Goal: Task Accomplishment & Management: Manage account settings

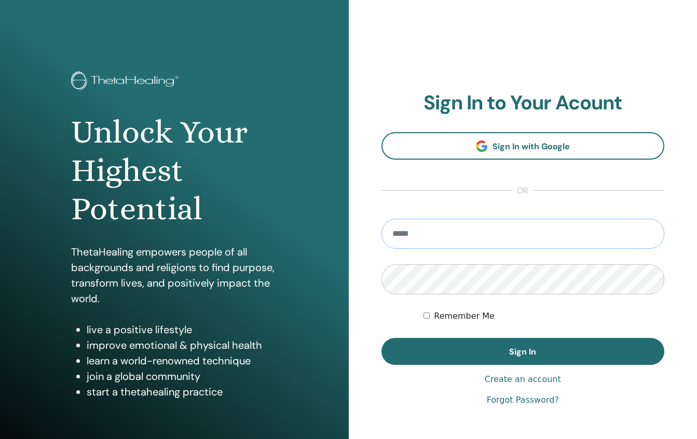
type input "**********"
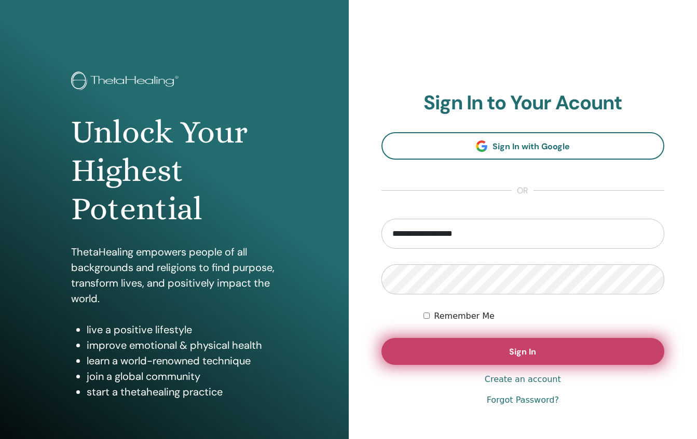
click at [543, 349] on button "Sign In" at bounding box center [522, 351] width 283 height 27
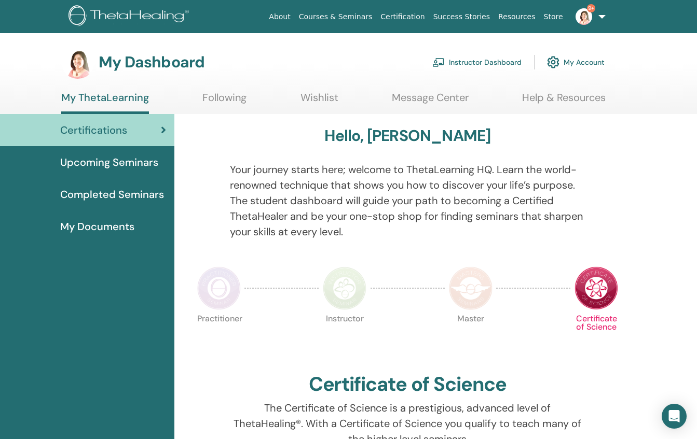
click at [458, 62] on link "Instructor Dashboard" at bounding box center [476, 62] width 89 height 23
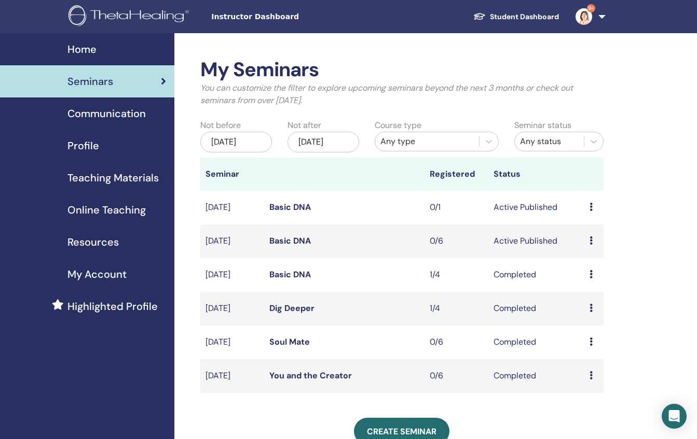
click at [290, 204] on link "Basic DNA" at bounding box center [289, 207] width 41 height 11
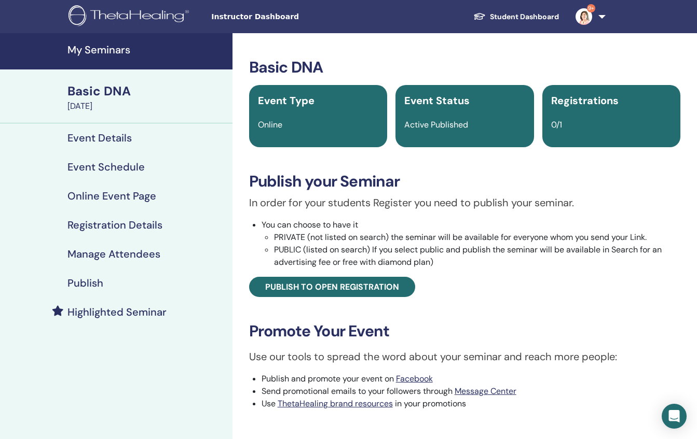
click at [103, 169] on h4 "Event Schedule" at bounding box center [105, 167] width 77 height 12
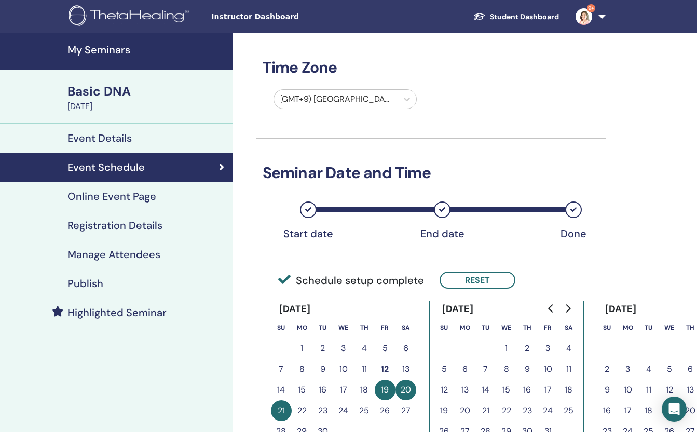
click at [134, 192] on h4 "Online Event Page" at bounding box center [111, 196] width 89 height 12
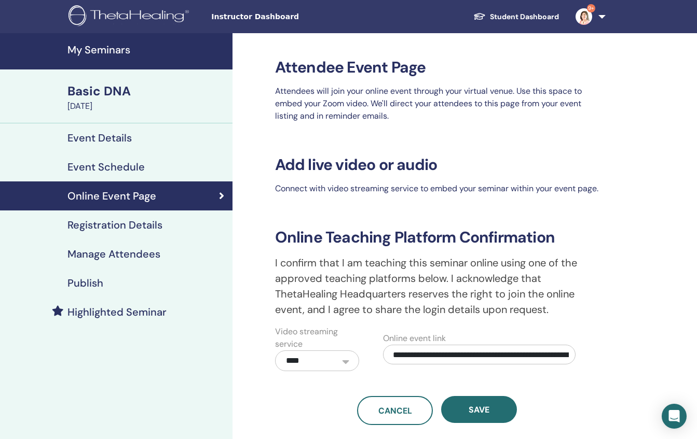
scroll to position [71, 0]
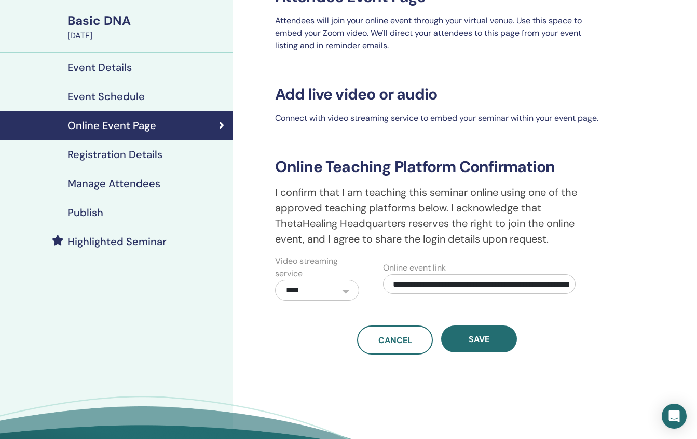
click at [119, 157] on h4 "Registration Details" at bounding box center [114, 154] width 95 height 12
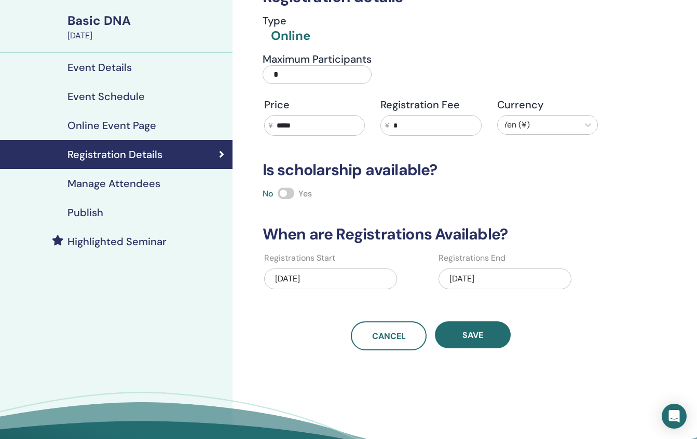
click at [510, 281] on div "09/11/2025" at bounding box center [504, 279] width 133 height 21
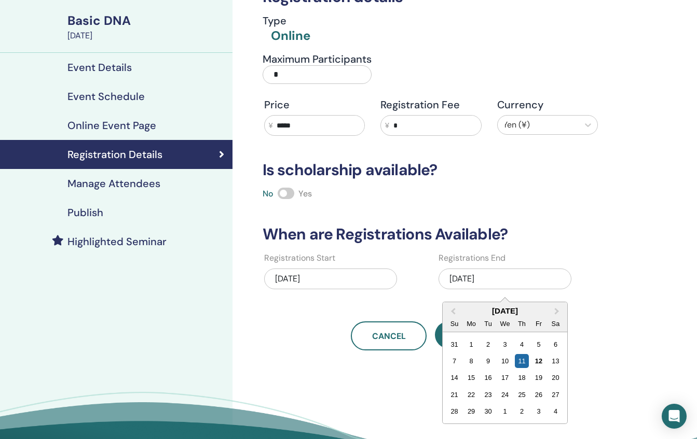
scroll to position [228, 0]
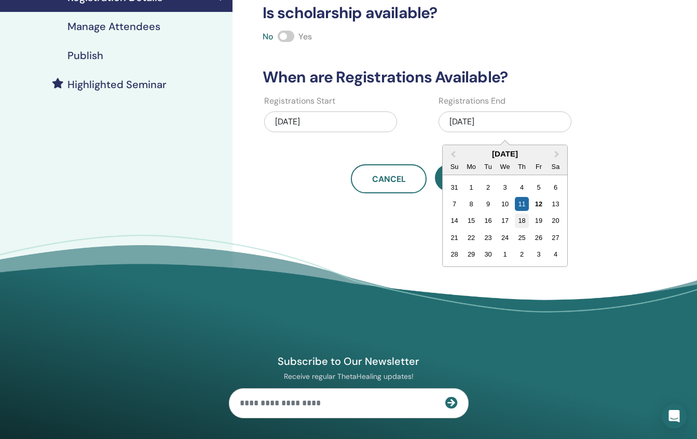
click at [525, 221] on div "18" at bounding box center [522, 221] width 14 height 14
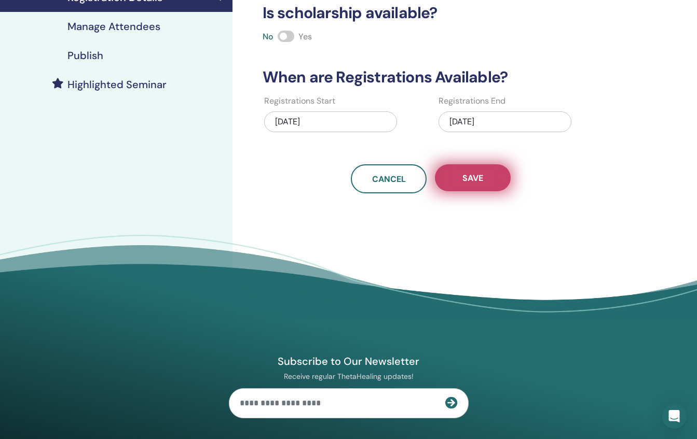
click at [471, 184] on button "Save" at bounding box center [473, 177] width 76 height 27
click at [470, 181] on span "Save" at bounding box center [472, 178] width 21 height 11
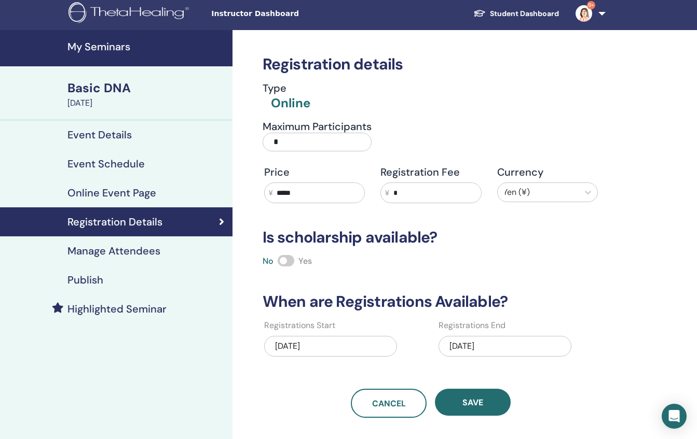
scroll to position [0, 0]
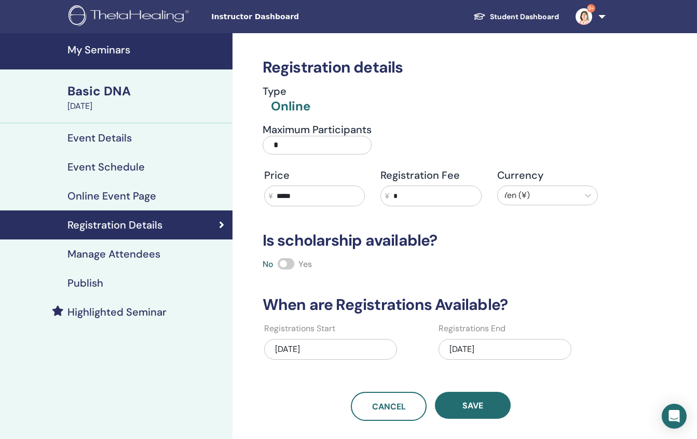
click at [86, 90] on div "Basic DNA" at bounding box center [146, 91] width 159 height 18
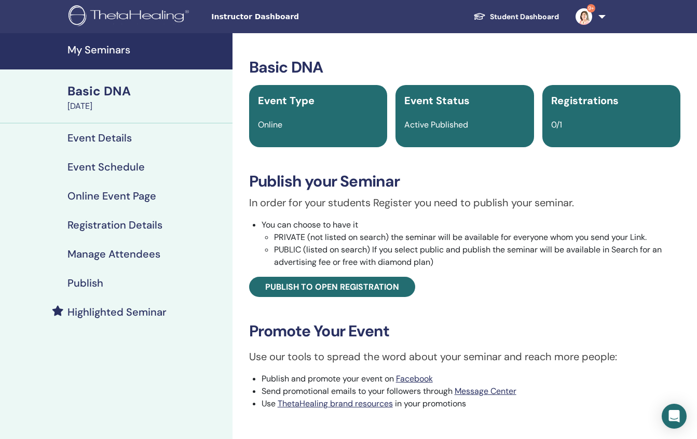
click at [89, 94] on div "Basic DNA" at bounding box center [146, 91] width 159 height 18
click at [602, 15] on link "9+" at bounding box center [588, 16] width 43 height 33
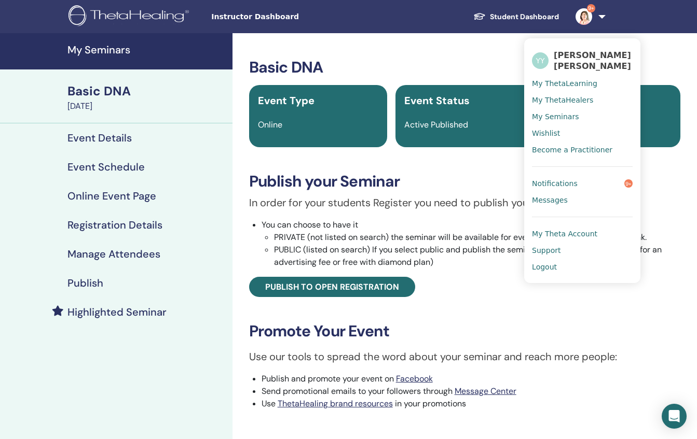
click at [578, 237] on span "My Theta Account" at bounding box center [564, 233] width 65 height 9
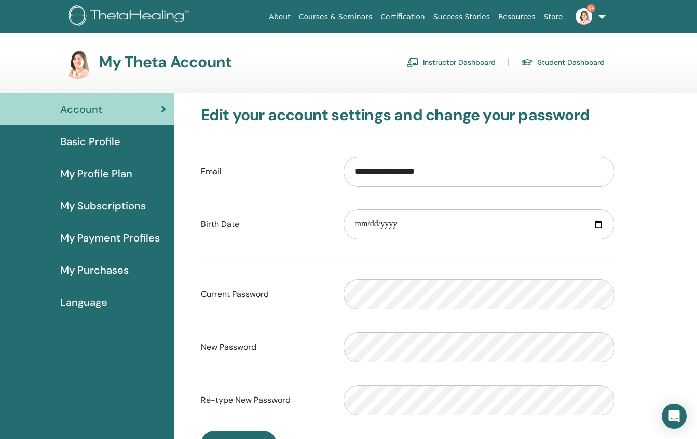
click at [113, 175] on span "My Profile Plan" at bounding box center [96, 174] width 72 height 16
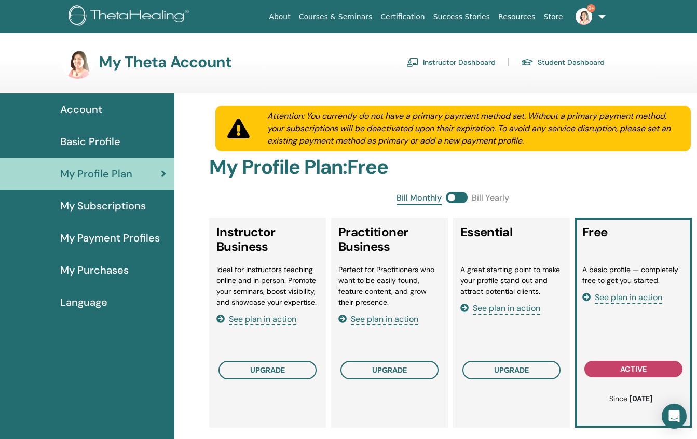
click at [106, 139] on span "Basic Profile" at bounding box center [90, 142] width 60 height 16
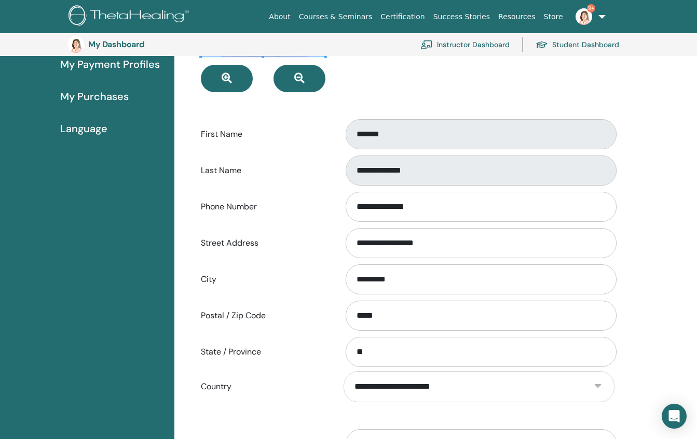
scroll to position [4, 0]
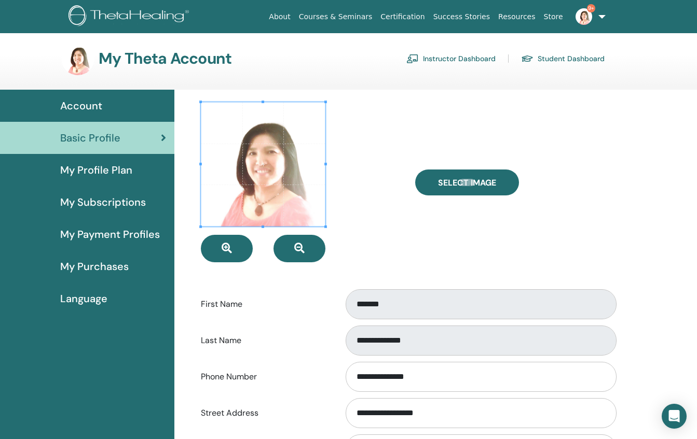
click at [106, 166] on span "My Profile Plan" at bounding box center [96, 170] width 72 height 16
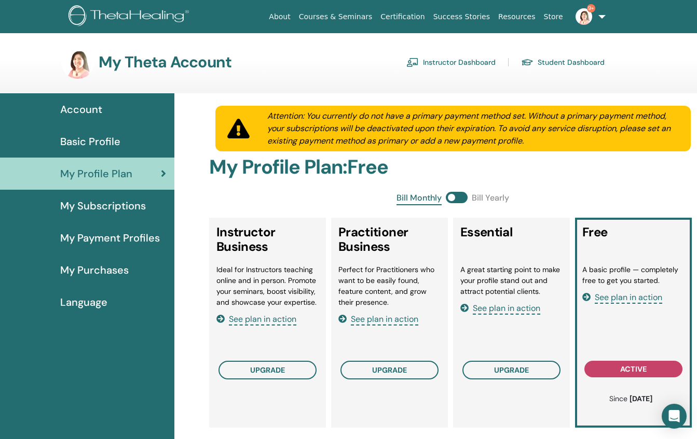
click at [94, 109] on span "Account" at bounding box center [81, 110] width 42 height 16
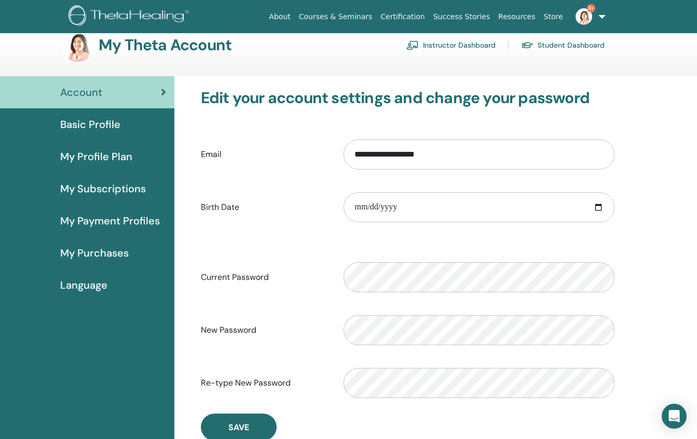
scroll to position [15, 0]
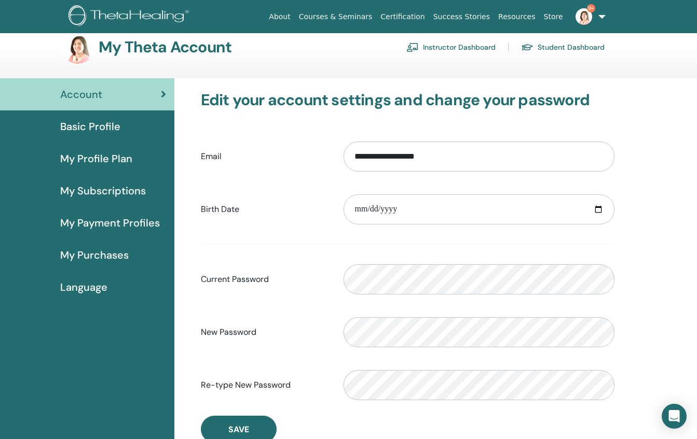
click at [603, 17] on link "9+" at bounding box center [588, 16] width 43 height 33
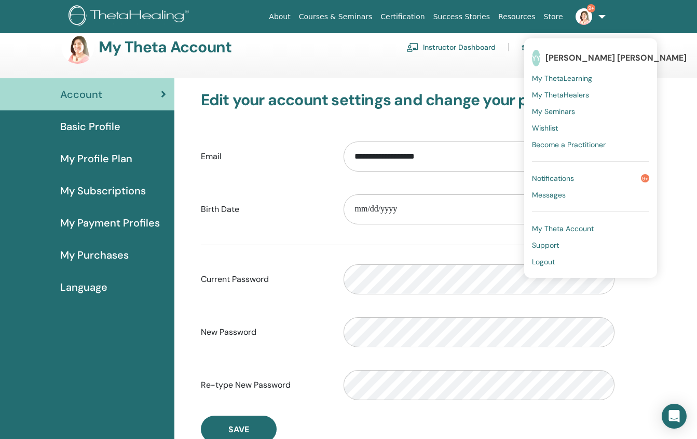
click at [264, 25] on ul "About Courses & Seminars Certification Success Stories Resources Store 9+ YY Yo…" at bounding box center [436, 16] width 407 height 33
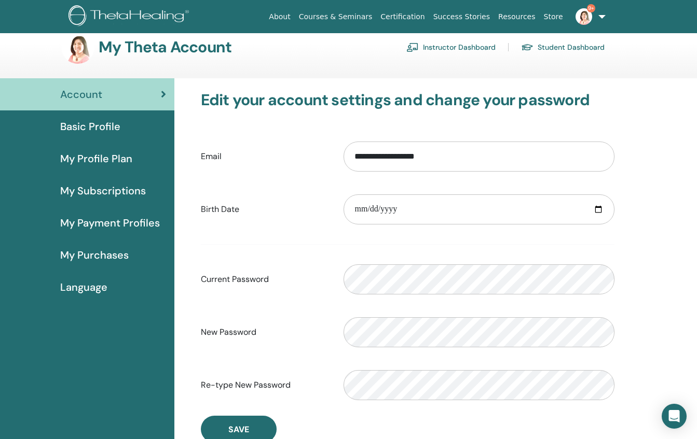
click at [113, 255] on span "My Purchases" at bounding box center [94, 255] width 68 height 16
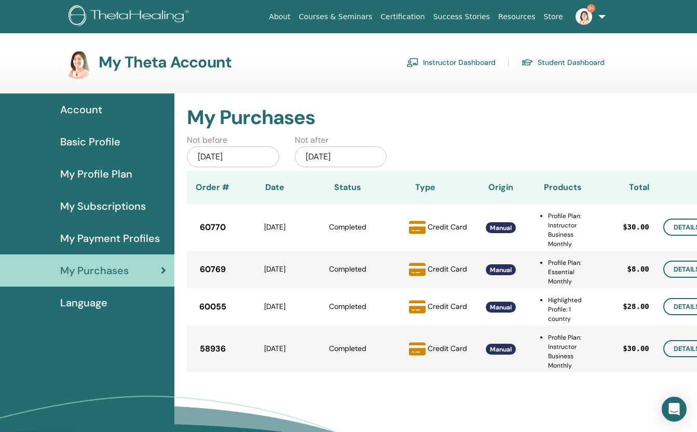
click at [102, 175] on span "My Profile Plan" at bounding box center [96, 174] width 72 height 16
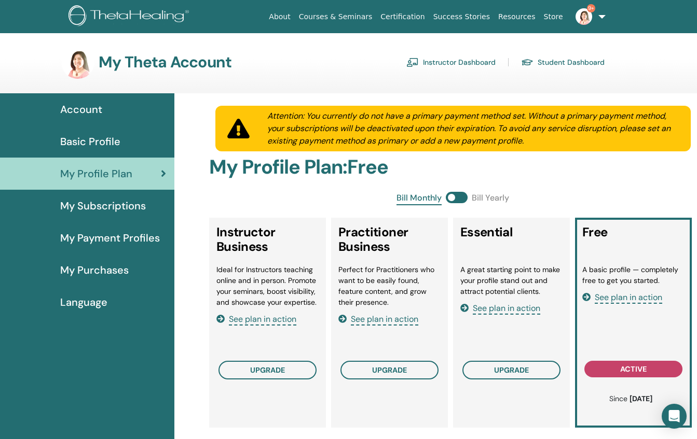
click at [115, 110] on div "Account" at bounding box center [87, 110] width 158 height 16
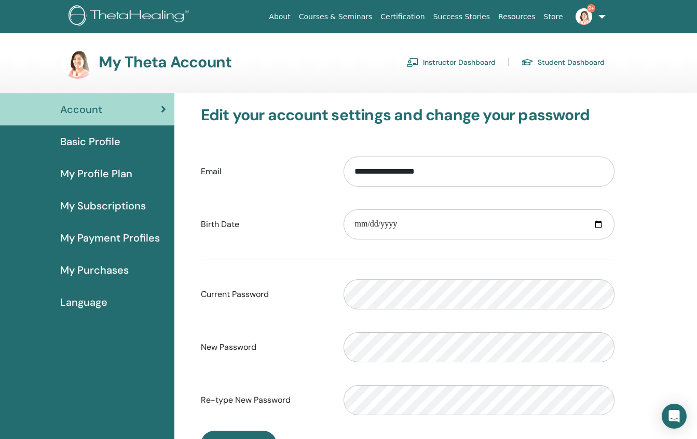
click at [441, 64] on link "Instructor Dashboard" at bounding box center [450, 62] width 89 height 17
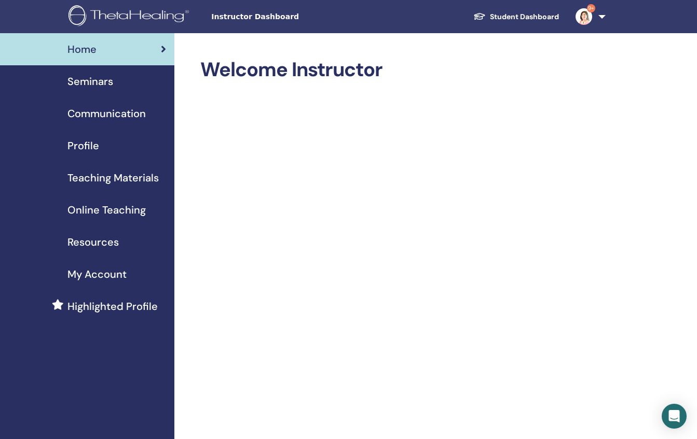
click at [100, 80] on span "Seminars" at bounding box center [90, 82] width 46 height 16
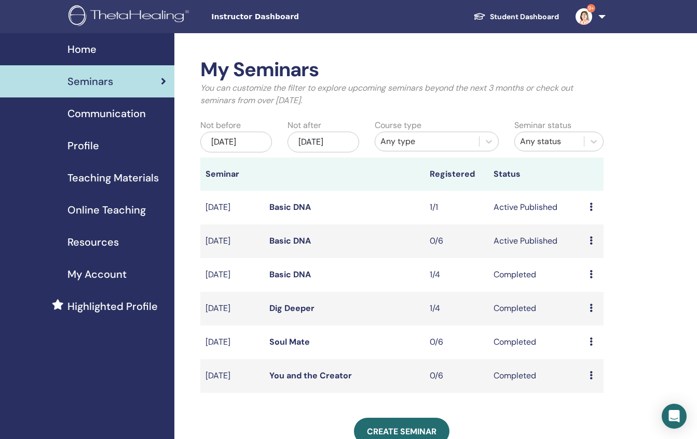
click at [590, 206] on icon at bounding box center [590, 207] width 3 height 8
click at [585, 247] on link "Attendees" at bounding box center [592, 246] width 39 height 11
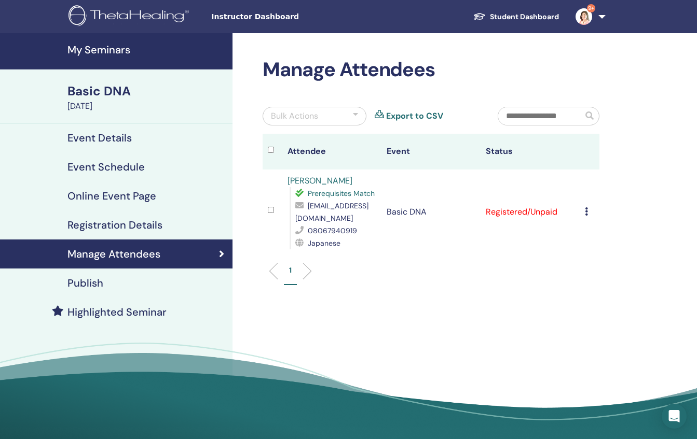
click at [585, 212] on icon at bounding box center [586, 211] width 3 height 8
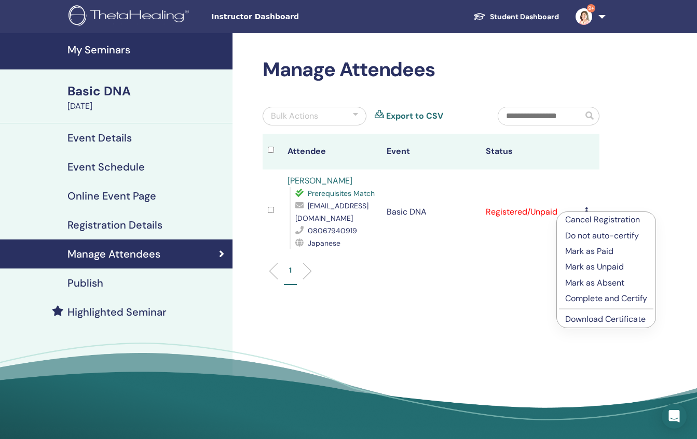
click at [584, 254] on p "Mark as Paid" at bounding box center [606, 251] width 82 height 12
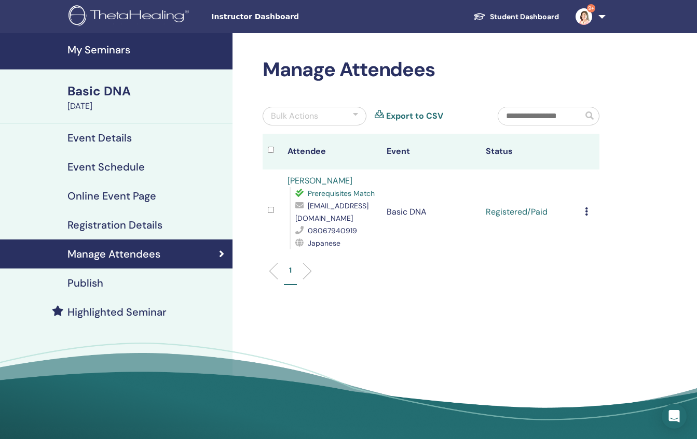
click at [600, 18] on link "9+" at bounding box center [588, 16] width 43 height 33
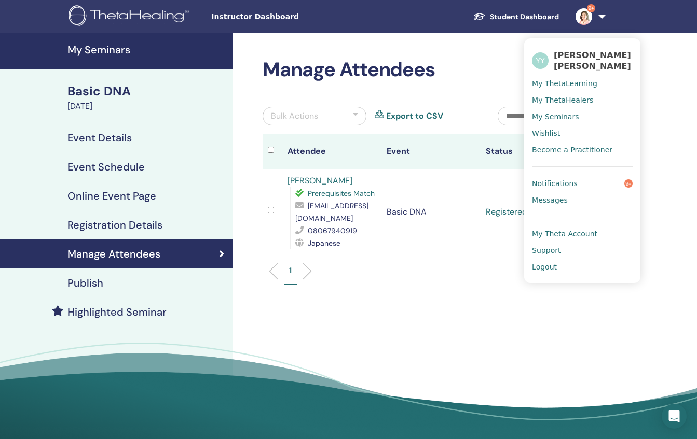
click at [539, 263] on span "Logout" at bounding box center [544, 266] width 25 height 9
